Goal: Find specific page/section: Find specific page/section

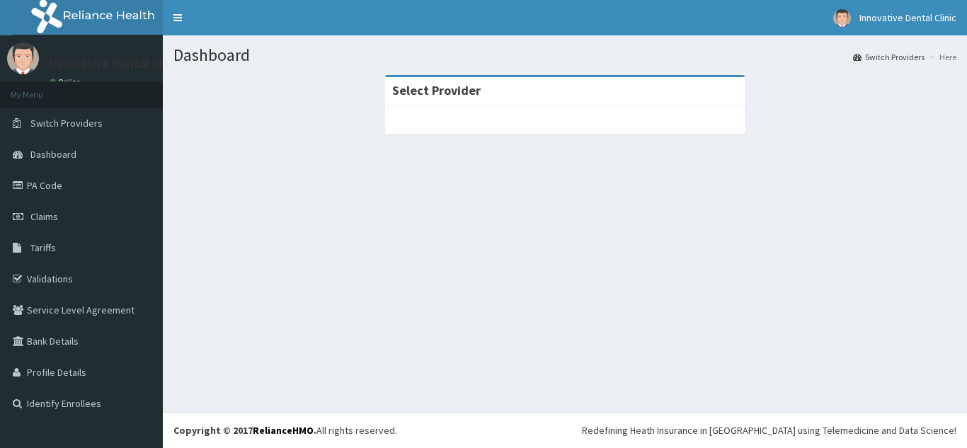
click at [466, 92] on strong "Select Provider" at bounding box center [436, 90] width 88 height 16
click at [548, 93] on div "Select Provider" at bounding box center [564, 91] width 359 height 29
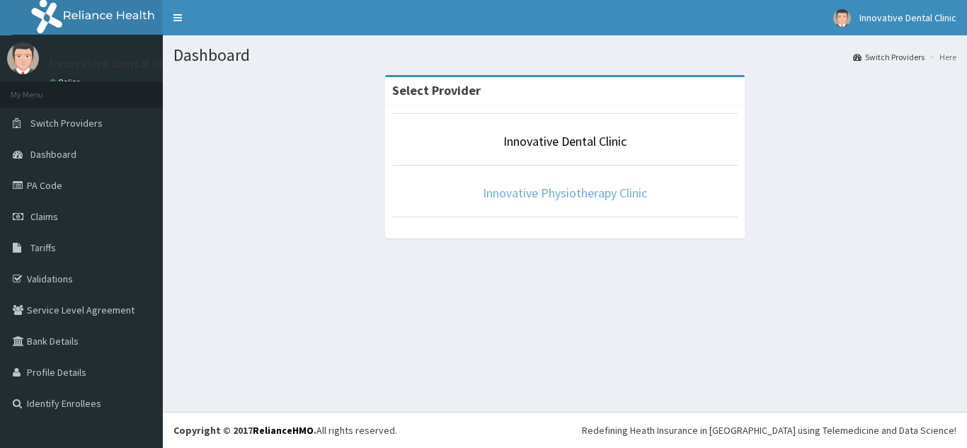
click at [549, 195] on link "Innovative Physiotherapy Clinic" at bounding box center [565, 193] width 164 height 16
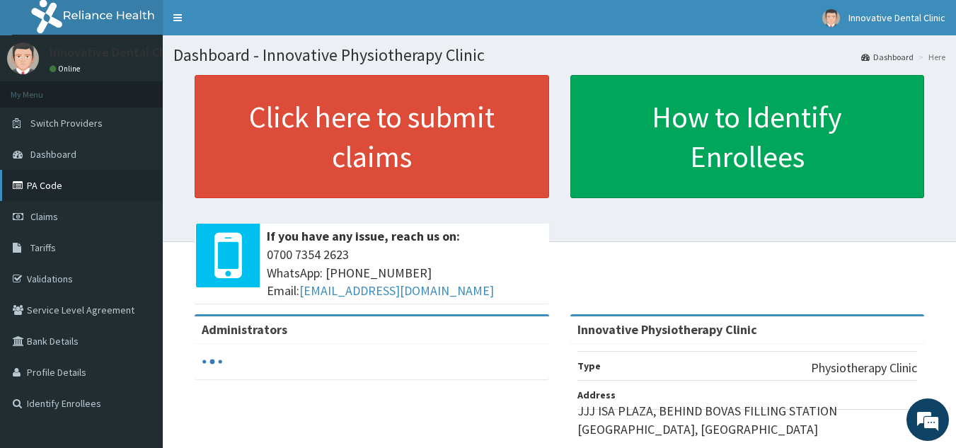
click at [42, 174] on link "PA Code" at bounding box center [81, 185] width 163 height 31
